Goal: Task Accomplishment & Management: Use online tool/utility

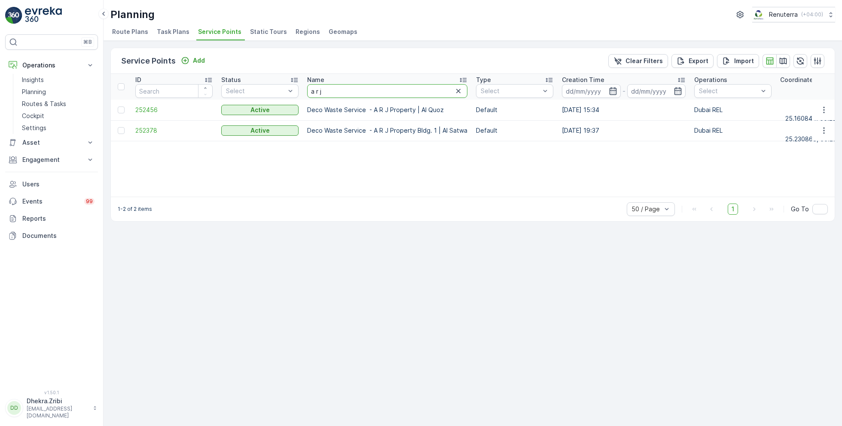
click at [330, 88] on input "a r j" at bounding box center [387, 91] width 160 height 14
type input "better"
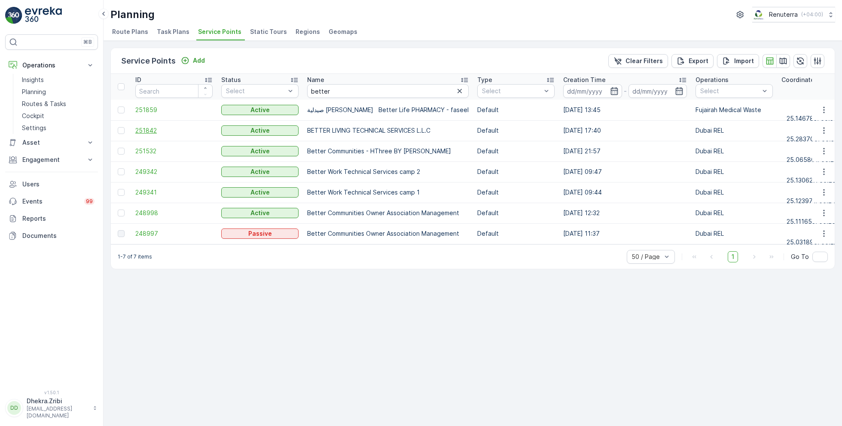
click at [155, 130] on span "251842" at bounding box center [173, 130] width 77 height 9
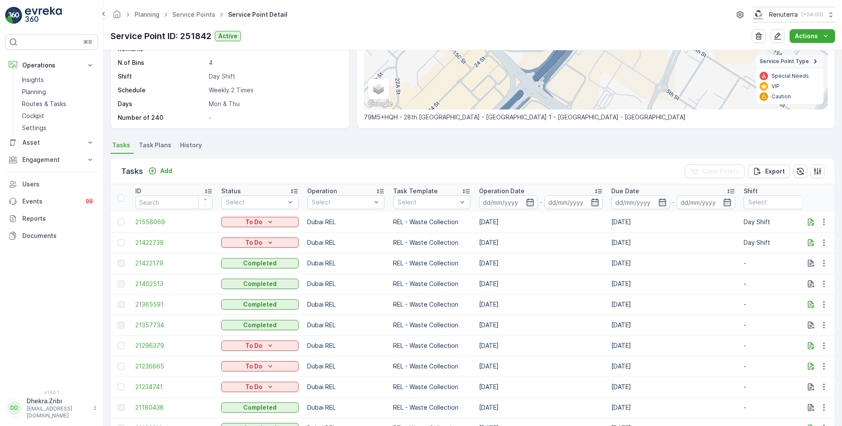
scroll to position [147, 0]
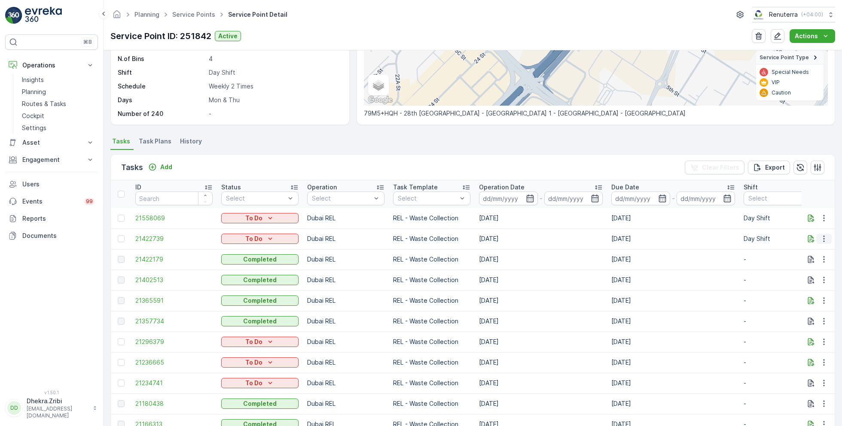
click at [823, 238] on icon "button" at bounding box center [823, 239] width 1 height 6
click at [798, 276] on span "Change Route" at bounding box center [802, 275] width 42 height 9
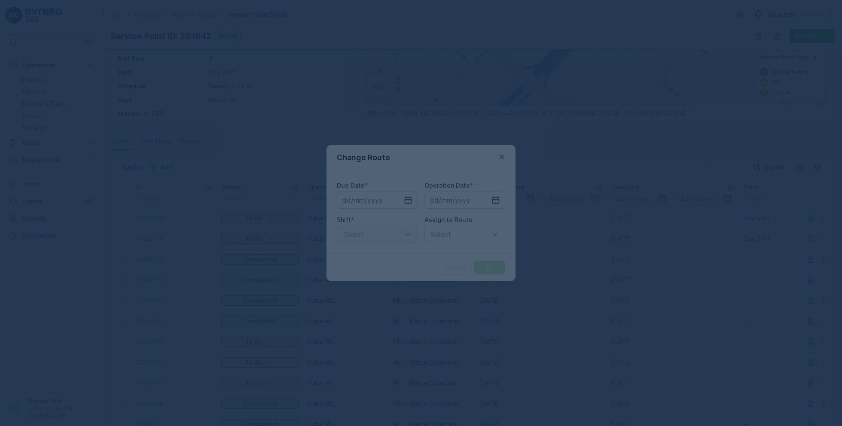
type input "[DATE]"
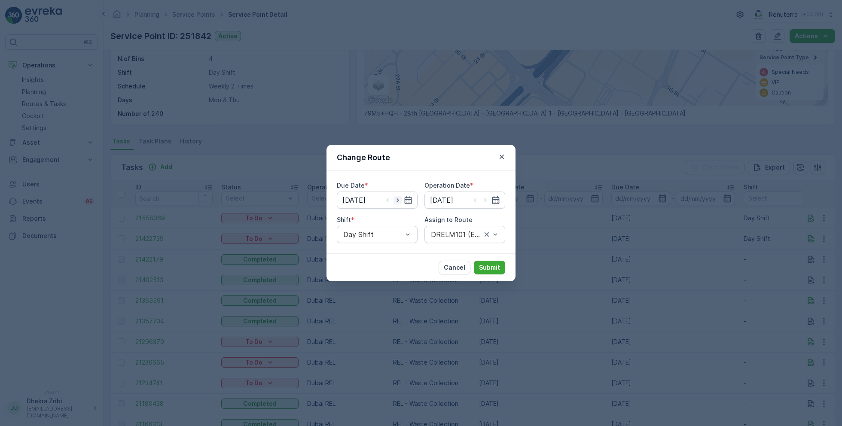
click at [399, 199] on icon "button" at bounding box center [398, 200] width 9 height 9
type input "[DATE]"
click at [486, 199] on icon "button" at bounding box center [485, 200] width 9 height 9
type input "[DATE]"
click at [453, 267] on p "Cancel" at bounding box center [454, 267] width 21 height 9
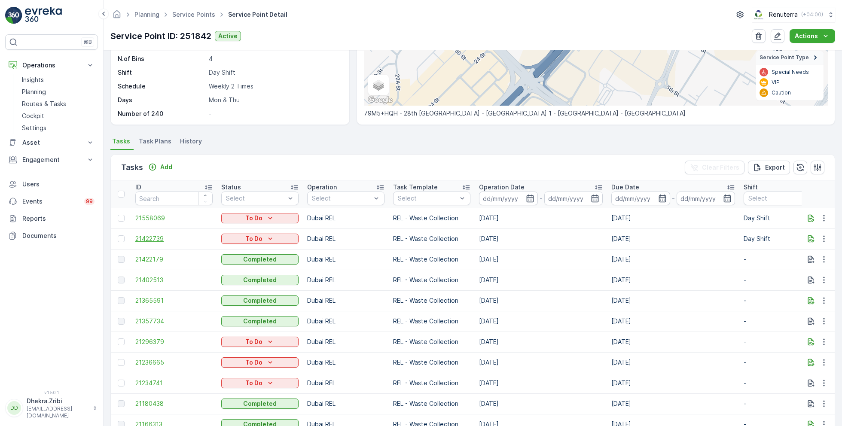
click at [146, 238] on span "21422739" at bounding box center [173, 239] width 77 height 9
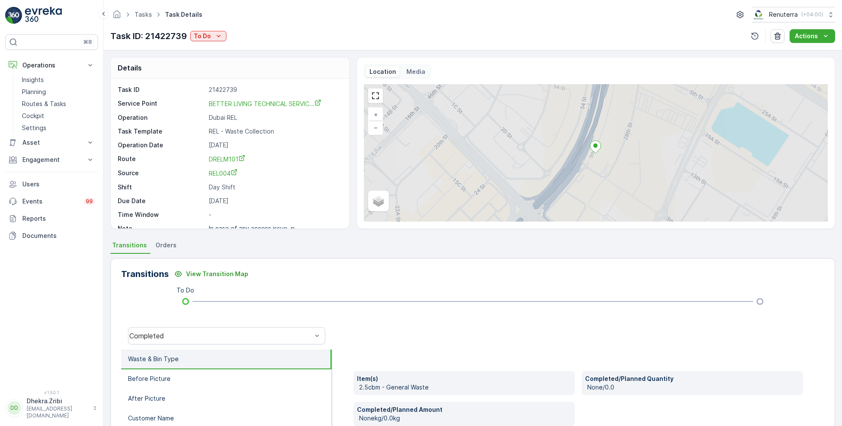
click at [211, 41] on div "Task ID: 21422739 To Do" at bounding box center [168, 36] width 116 height 13
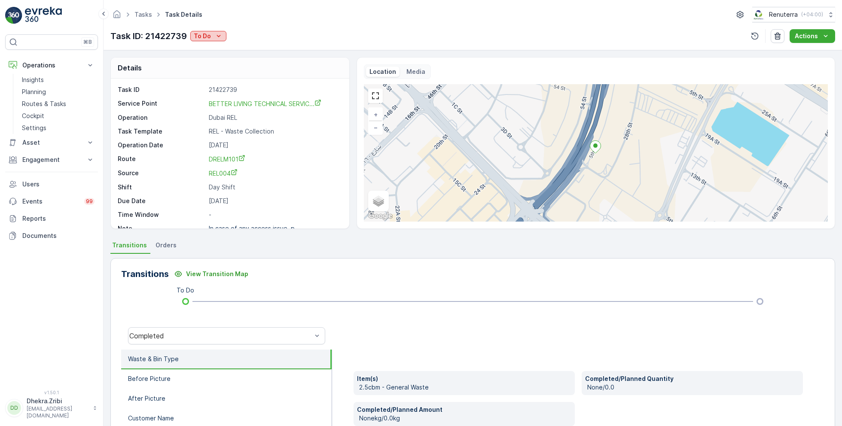
click at [216, 37] on icon "To Do" at bounding box center [218, 36] width 9 height 9
click at [247, 82] on span "Completed No One to Sign" at bounding box center [235, 84] width 78 height 9
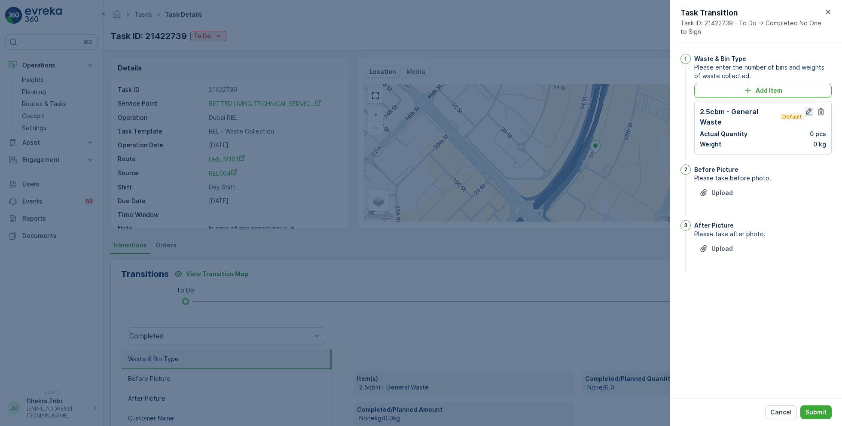
click at [805, 110] on icon "button" at bounding box center [809, 111] width 9 height 9
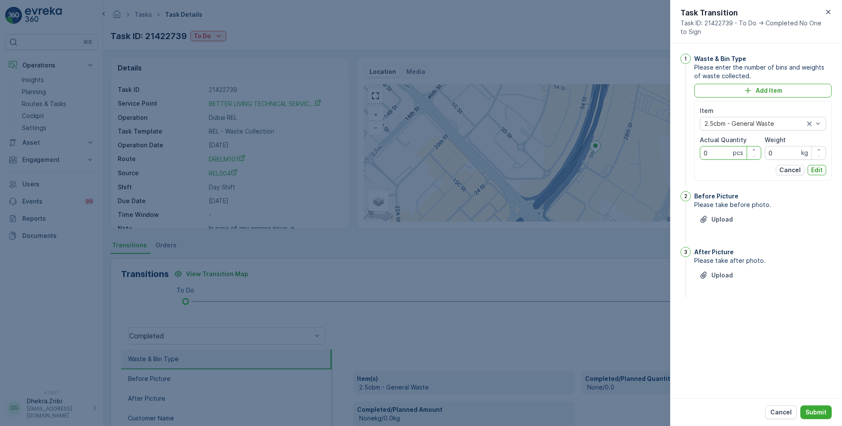
drag, startPoint x: 720, startPoint y: 153, endPoint x: 667, endPoint y: 152, distance: 53.3
click at [667, 152] on div "Tasks Task Details Renuterra ( +04:00 ) Task ID: 21422739 To Do Actions Details…" at bounding box center [473, 213] width 738 height 426
type Quantity "5"
click at [818, 170] on p "Edit" at bounding box center [817, 170] width 12 height 9
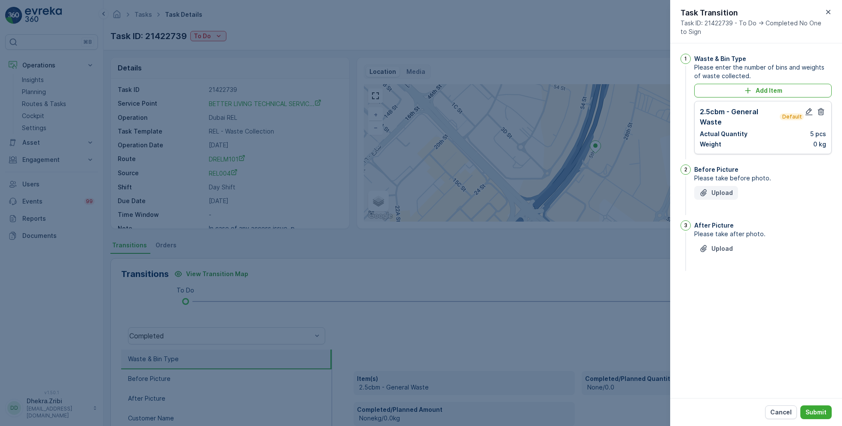
click at [722, 193] on p "Upload" at bounding box center [721, 193] width 21 height 9
click at [706, 235] on img at bounding box center [704, 231] width 21 height 21
click at [747, 229] on icon "button" at bounding box center [749, 231] width 9 height 9
click at [719, 186] on button "Upload" at bounding box center [716, 193] width 44 height 14
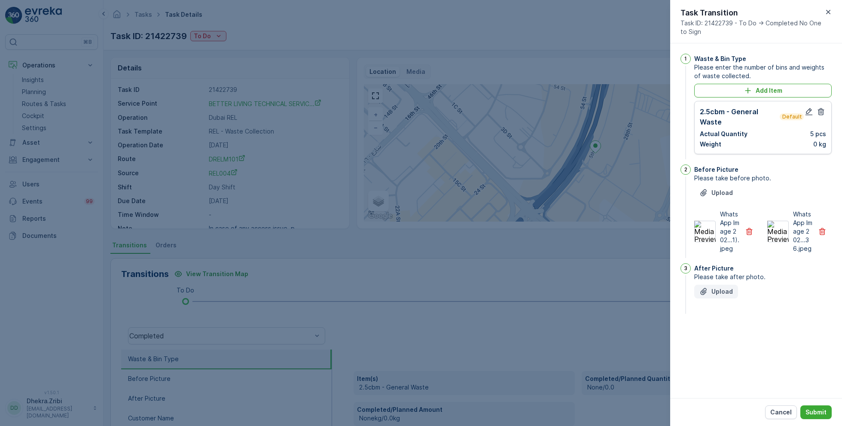
click at [727, 291] on p "Upload" at bounding box center [721, 291] width 21 height 9
click at [821, 412] on p "Submit" at bounding box center [815, 412] width 21 height 9
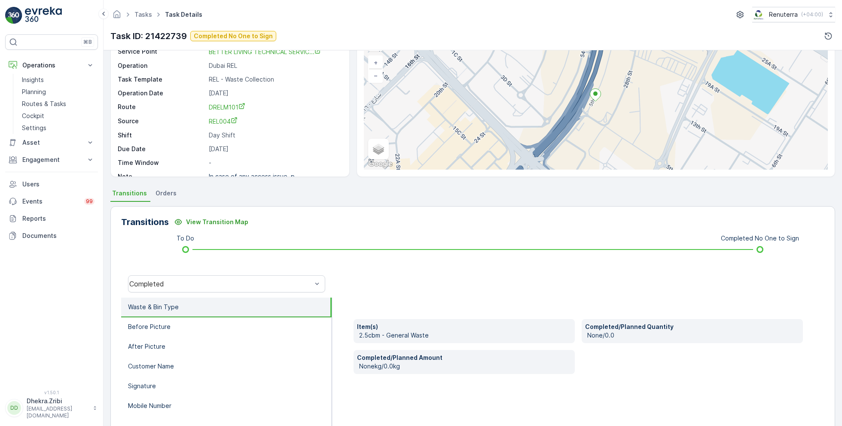
scroll to position [61, 0]
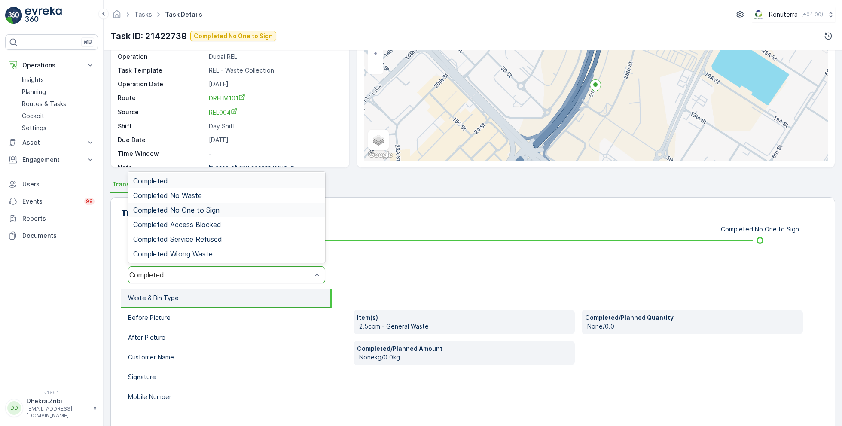
click at [191, 203] on div "Completed No One to Sign" at bounding box center [226, 210] width 197 height 15
